Goal: Task Accomplishment & Management: Use online tool/utility

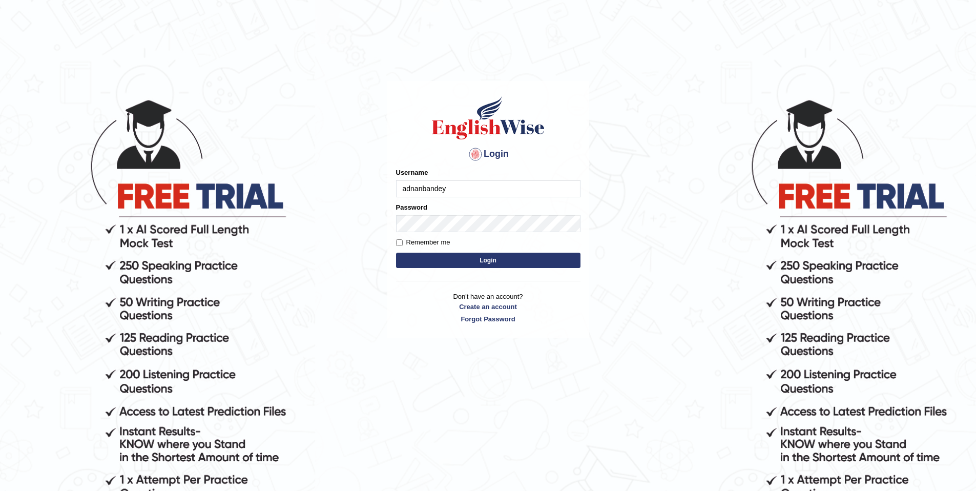
type input "adnanbandey"
click at [415, 242] on label "Remember me" at bounding box center [423, 242] width 54 height 10
click at [403, 242] on input "Remember me" at bounding box center [399, 242] width 7 height 7
checkbox input "true"
click at [446, 260] on button "Login" at bounding box center [488, 259] width 184 height 15
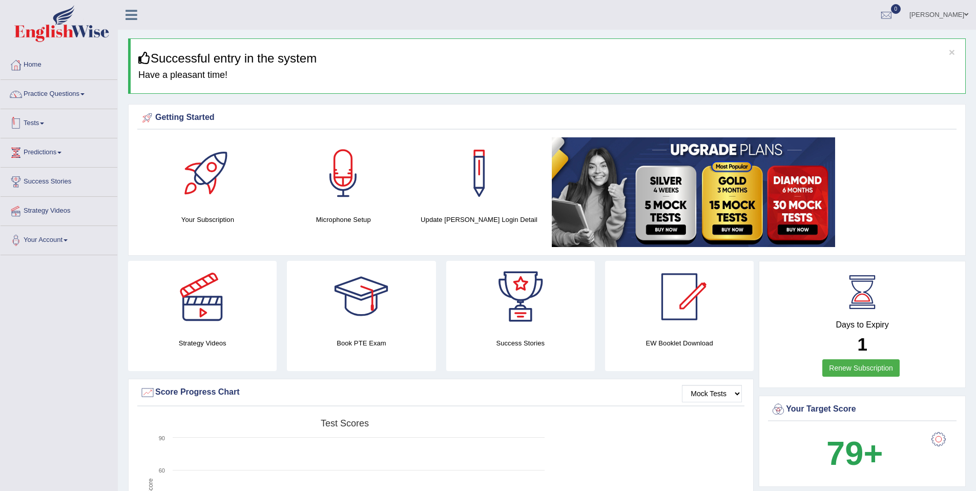
click at [35, 122] on link "Tests" at bounding box center [59, 122] width 117 height 26
click at [63, 93] on link "Practice Questions" at bounding box center [59, 93] width 117 height 26
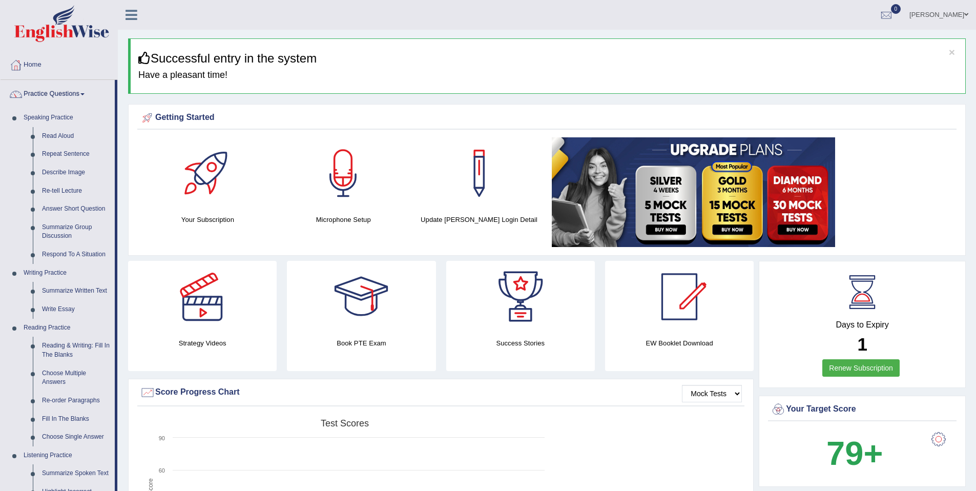
click at [61, 93] on link "Practice Questions" at bounding box center [58, 93] width 114 height 26
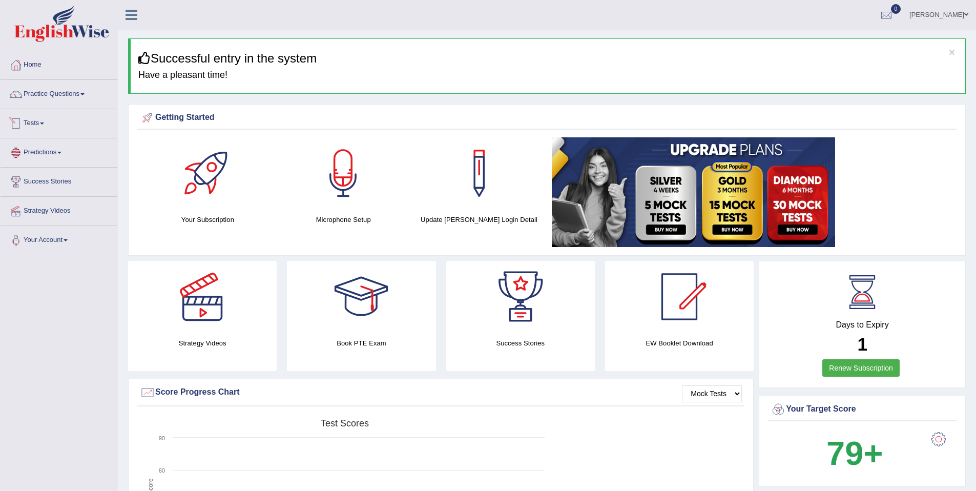
click at [41, 124] on link "Tests" at bounding box center [59, 122] width 117 height 26
click at [65, 148] on link "Take Practice Sectional Test" at bounding box center [67, 147] width 96 height 18
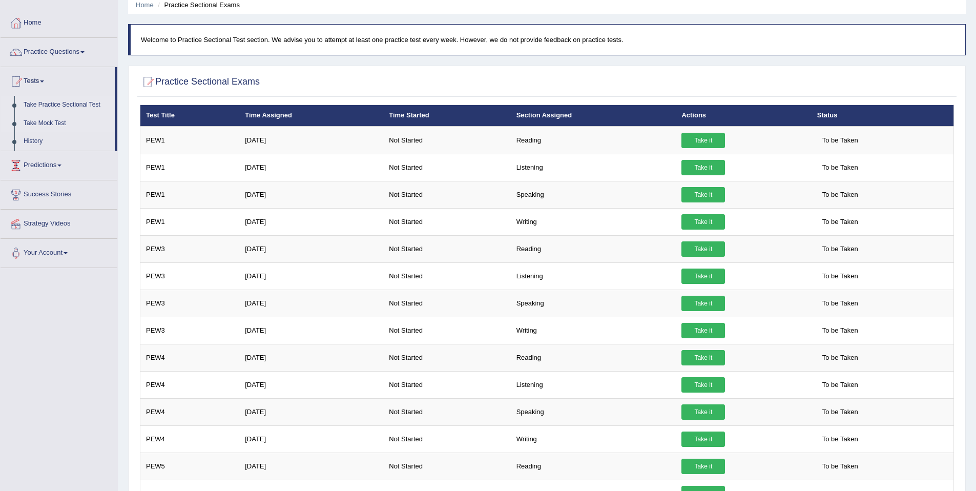
scroll to position [40, 0]
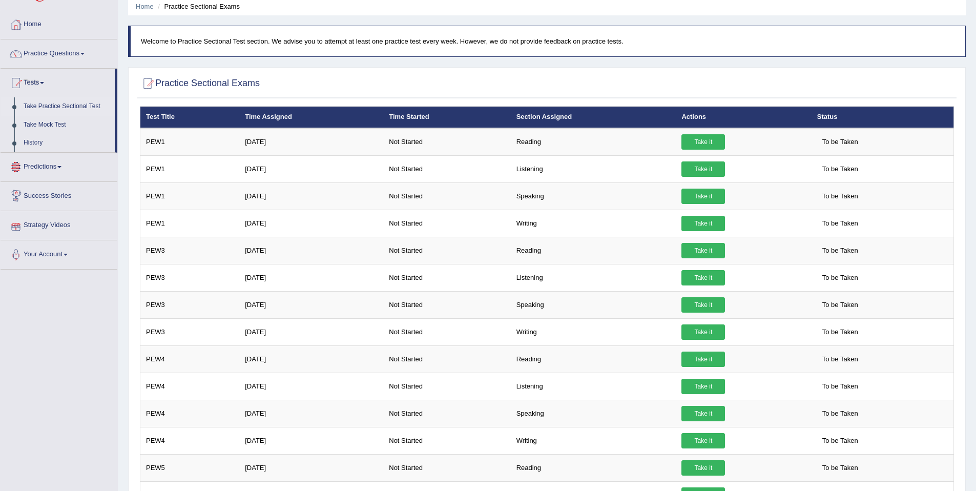
click at [55, 224] on link "Strategy Videos" at bounding box center [59, 224] width 117 height 26
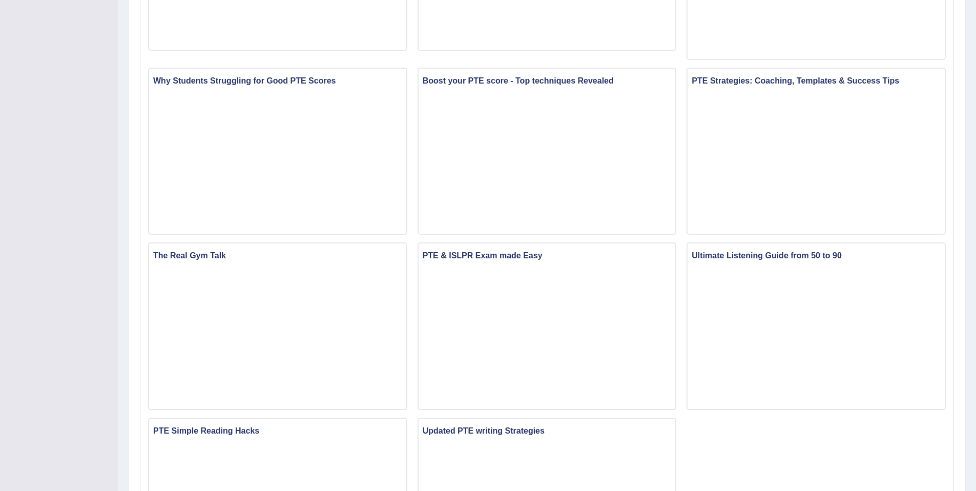
scroll to position [578, 0]
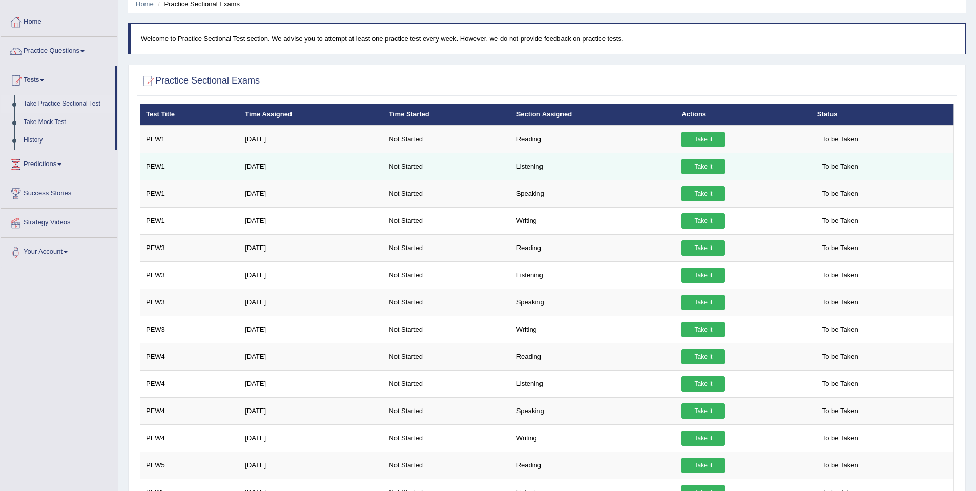
click at [155, 167] on td "PEW1" at bounding box center [189, 166] width 99 height 27
click at [699, 165] on link "Take it" at bounding box center [703, 166] width 44 height 15
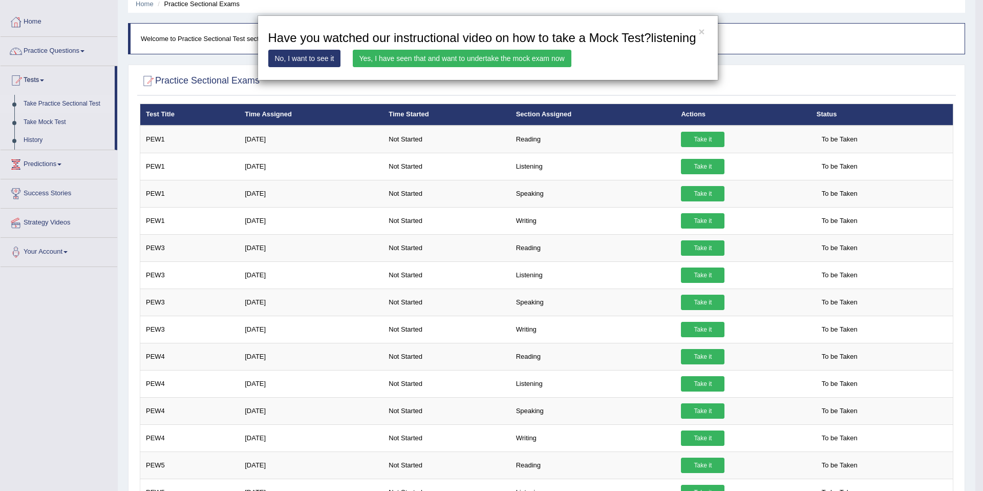
click at [304, 67] on link "No, I want to see it" at bounding box center [304, 58] width 73 height 17
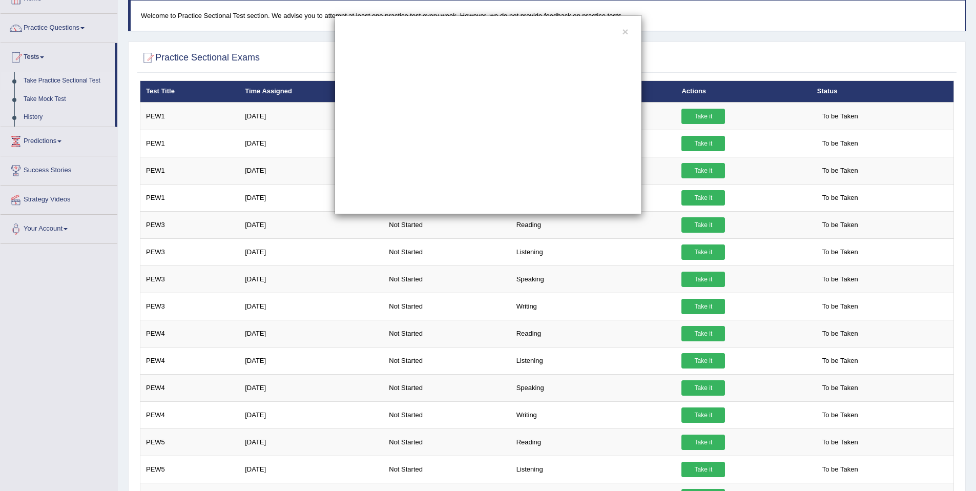
scroll to position [67, 0]
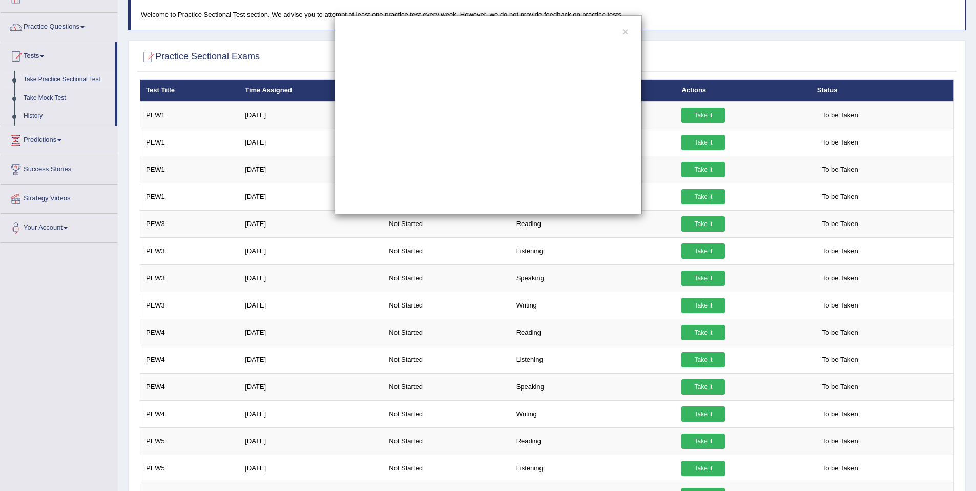
click at [132, 220] on div "×" at bounding box center [488, 245] width 976 height 491
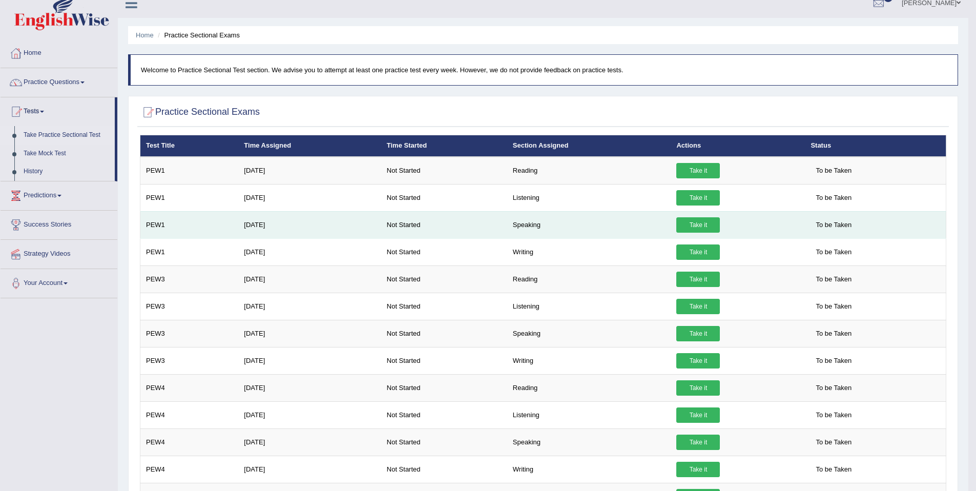
scroll to position [14, 0]
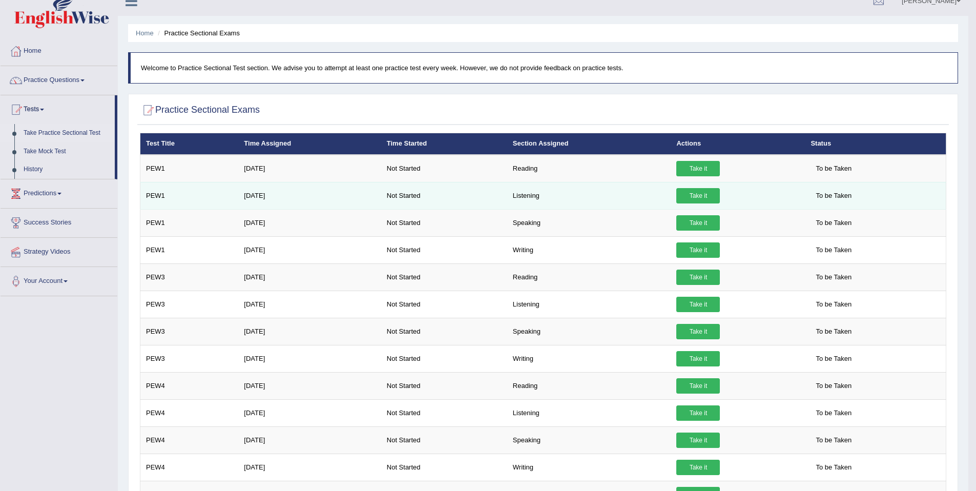
click at [260, 200] on td "Aug 27, 2025" at bounding box center [309, 195] width 142 height 27
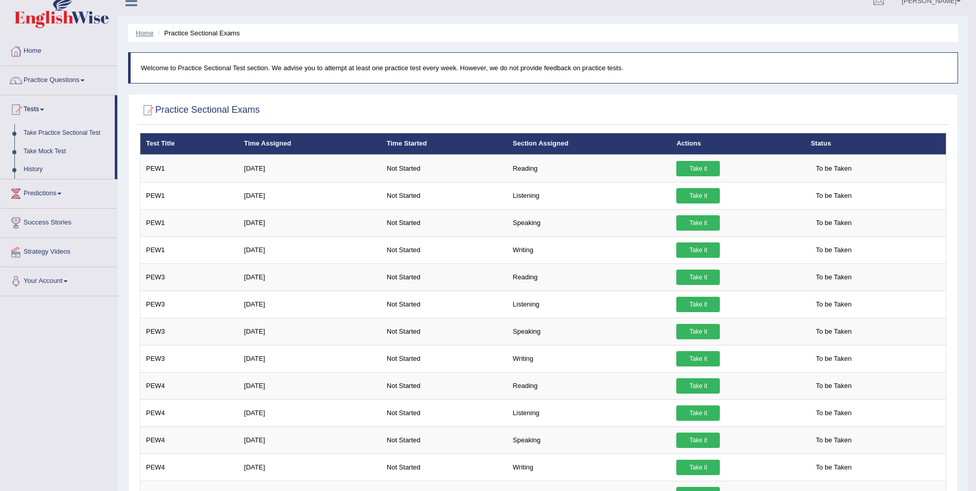
click at [144, 33] on link "Home" at bounding box center [145, 33] width 18 height 8
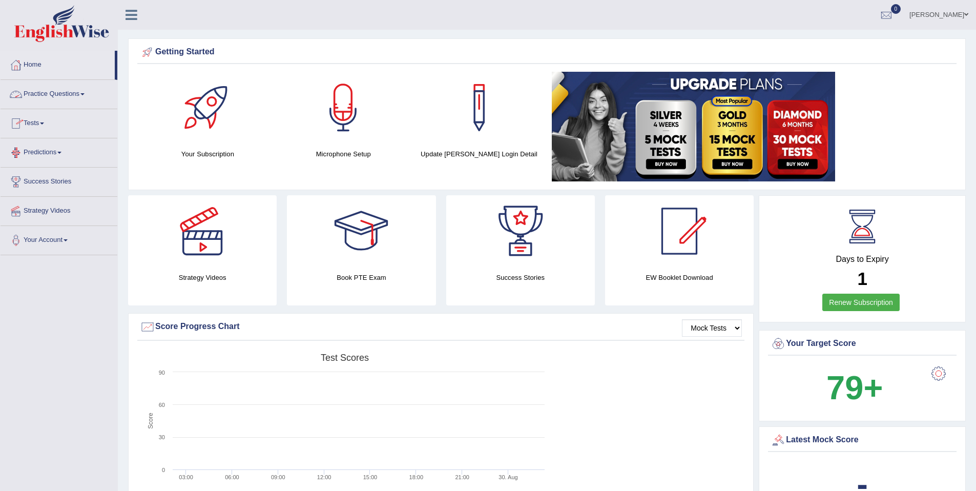
click at [40, 122] on link "Tests" at bounding box center [59, 122] width 117 height 26
click at [76, 85] on link "Practice Questions" at bounding box center [59, 93] width 117 height 26
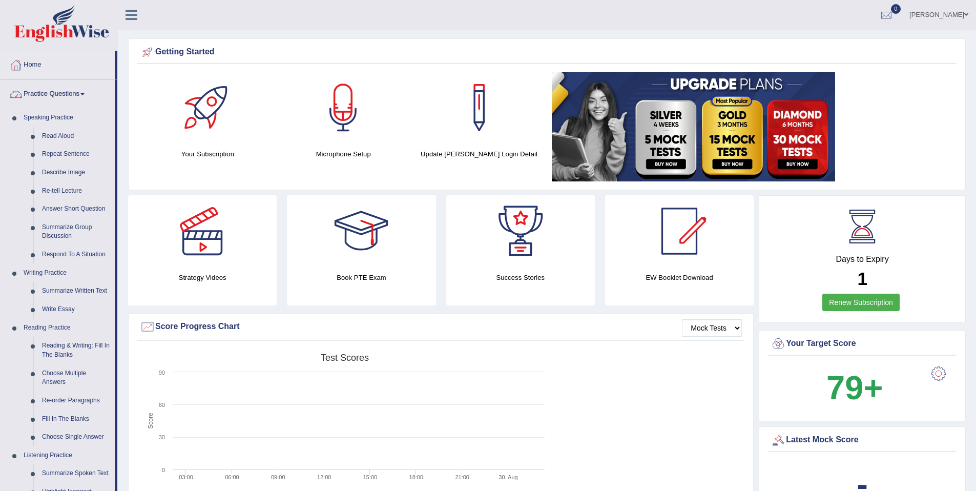
click at [73, 92] on link "Practice Questions" at bounding box center [58, 93] width 114 height 26
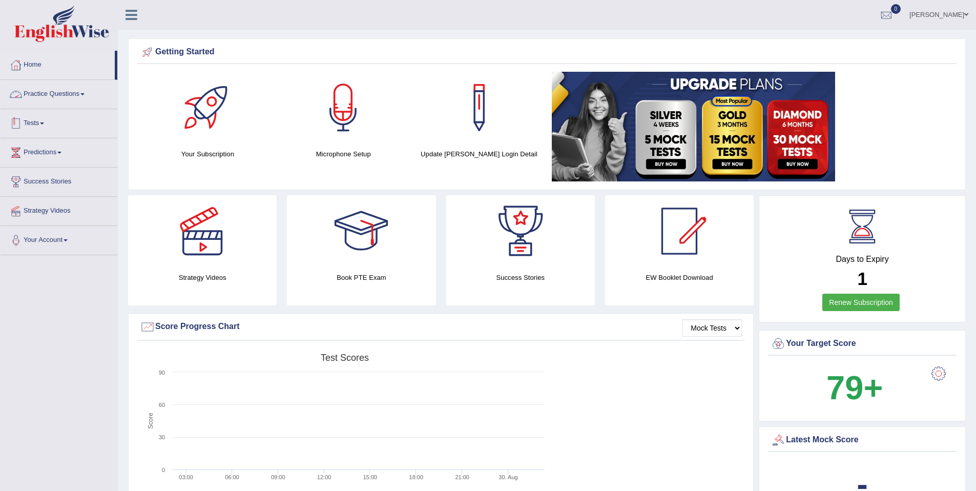
click at [43, 123] on link "Tests" at bounding box center [59, 122] width 117 height 26
click at [55, 146] on link "Take Practice Sectional Test" at bounding box center [67, 147] width 96 height 18
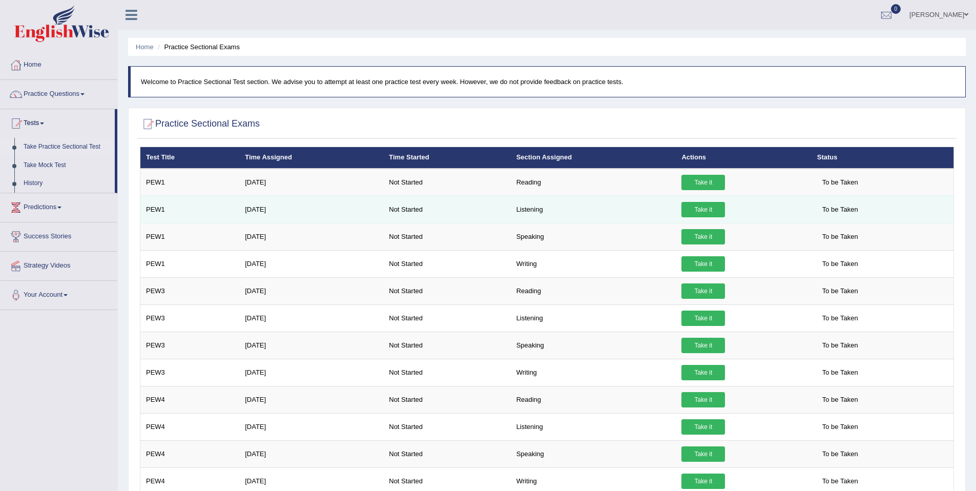
click at [704, 210] on link "Take it" at bounding box center [703, 209] width 44 height 15
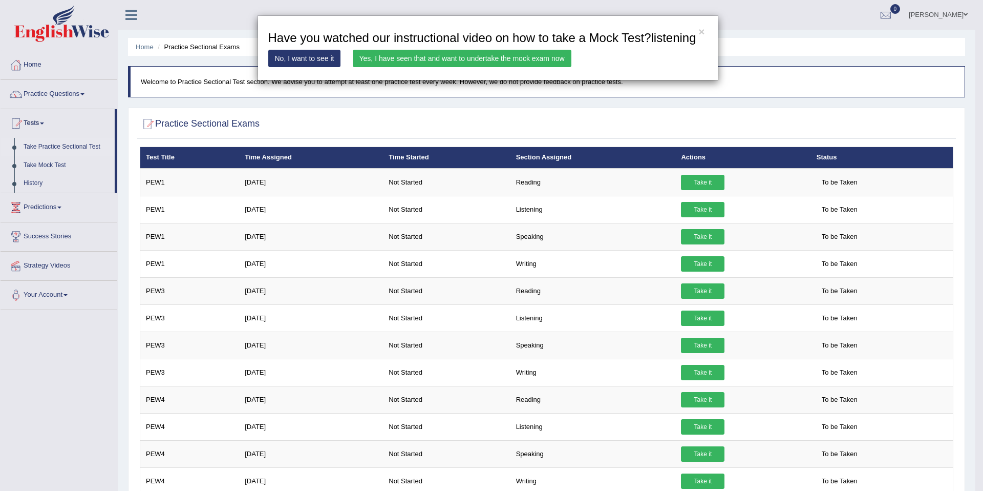
click at [317, 67] on link "No, I want to see it" at bounding box center [304, 58] width 73 height 17
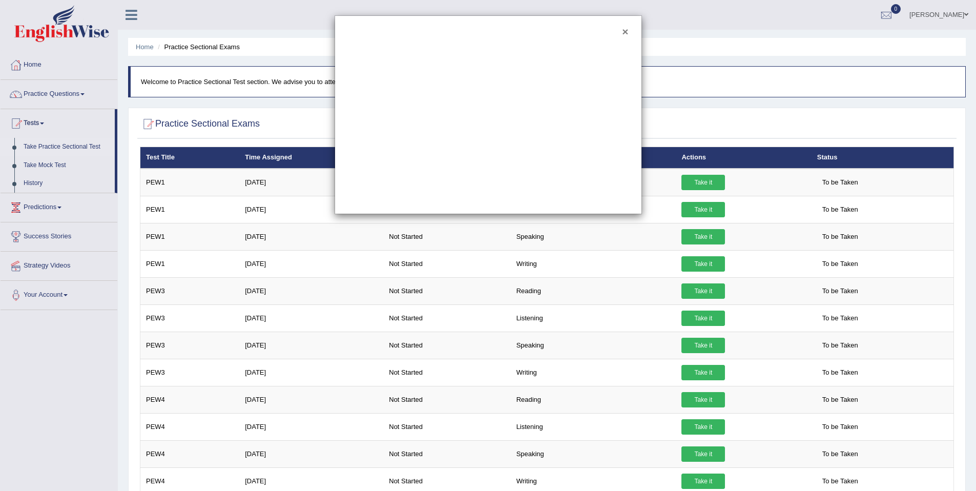
click at [623, 32] on button "×" at bounding box center [625, 31] width 6 height 11
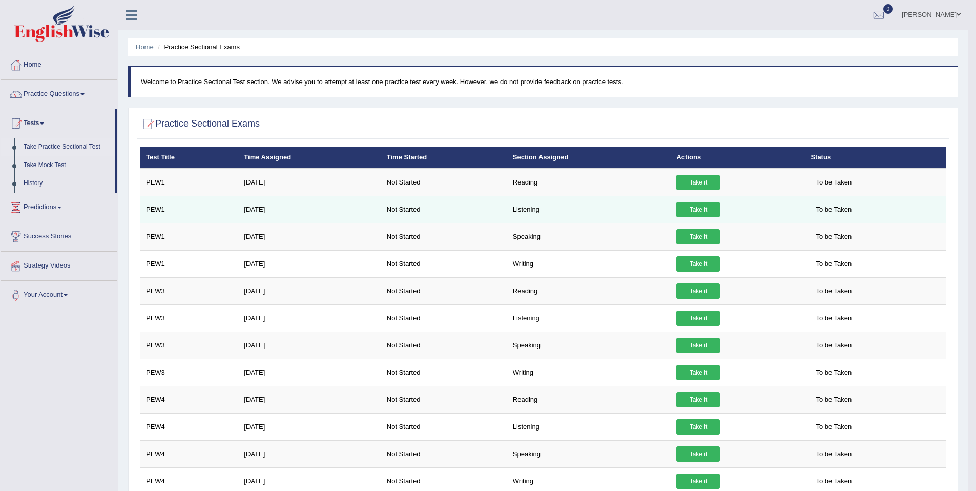
click at [678, 217] on td "Take it" at bounding box center [737, 209] width 134 height 27
click at [690, 212] on link "Take it" at bounding box center [698, 209] width 44 height 15
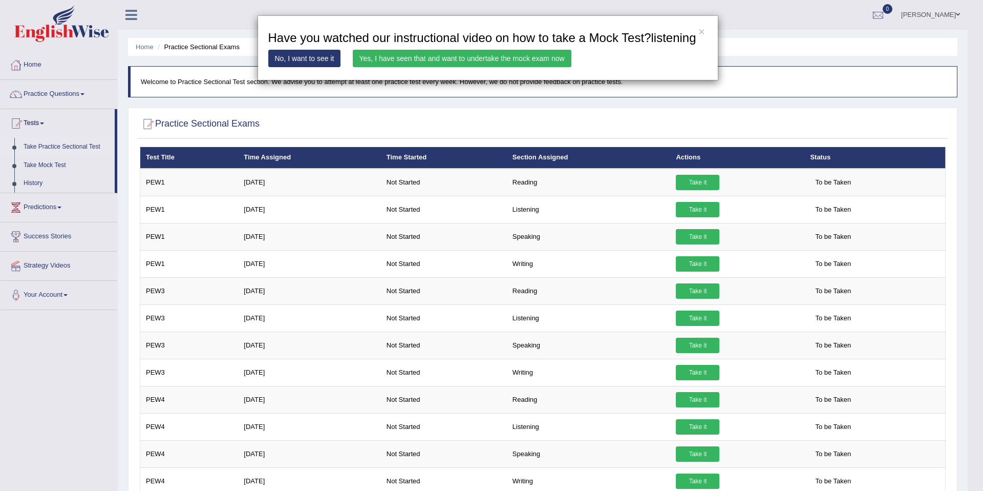
click at [413, 67] on link "Yes, I have seen that and want to undertake the mock exam now" at bounding box center [462, 58] width 219 height 17
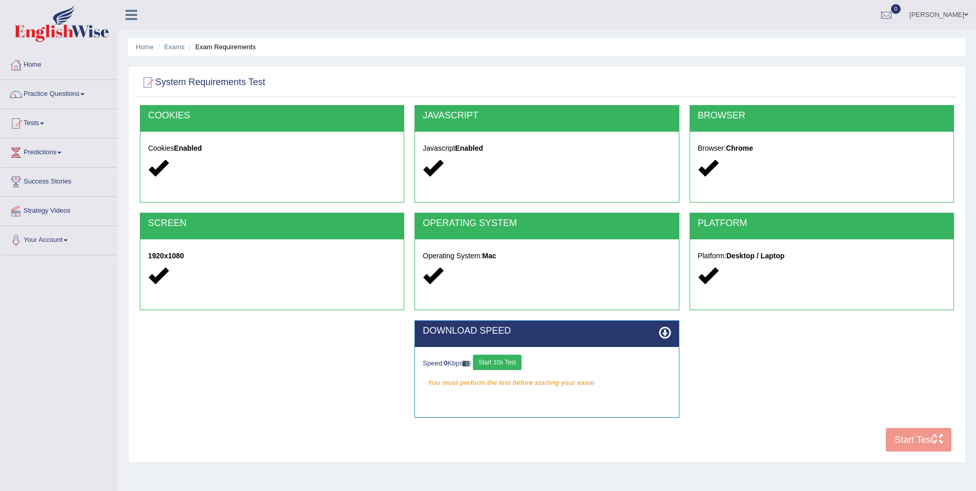
click at [900, 443] on div "COOKIES Cookies Enabled JAVASCRIPT Javascript Enabled BROWSER Browser: Chrome S…" at bounding box center [546, 281] width 819 height 352
click at [504, 364] on button "Start 10s Test" at bounding box center [497, 361] width 49 height 15
click at [917, 443] on button "Start Test" at bounding box center [918, 440] width 66 height 24
